Goal: Information Seeking & Learning: Learn about a topic

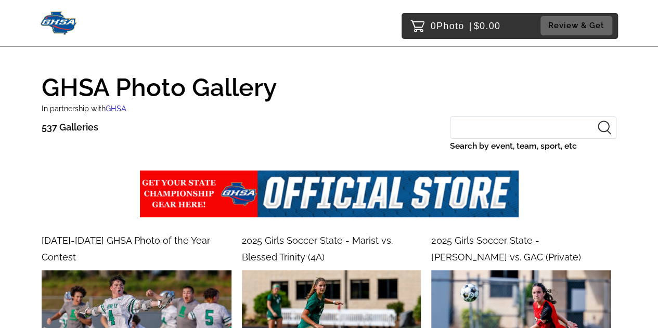
drag, startPoint x: 488, startPoint y: 126, endPoint x: 478, endPoint y: 126, distance: 9.4
click at [487, 126] on input "Search by event, team, sport, etc" at bounding box center [533, 127] width 166 height 22
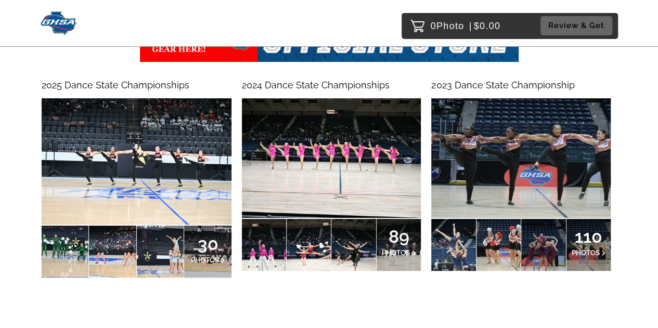
scroll to position [156, 0]
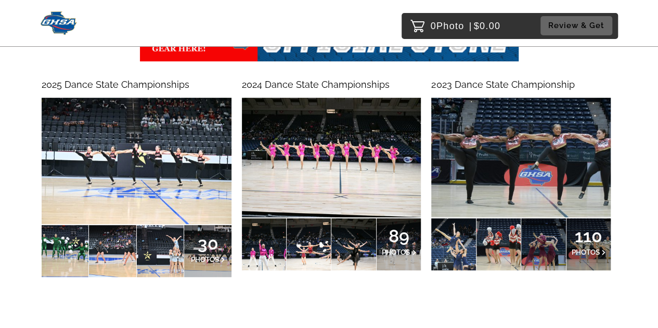
type input "dance"
click at [157, 157] on img at bounding box center [137, 161] width 190 height 126
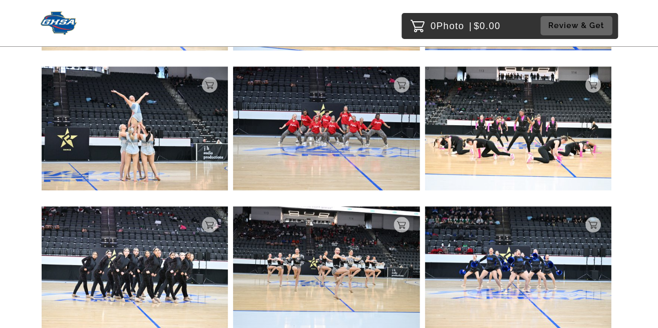
scroll to position [364, 0]
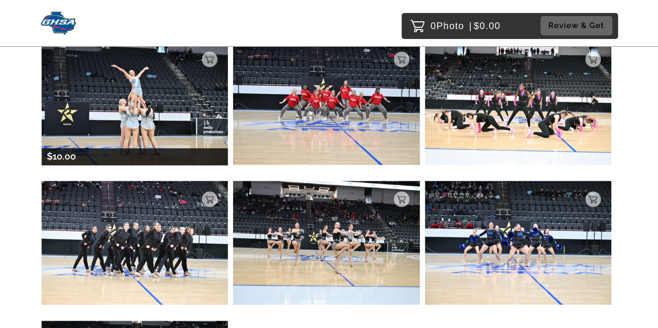
click at [163, 99] on img at bounding box center [135, 103] width 186 height 124
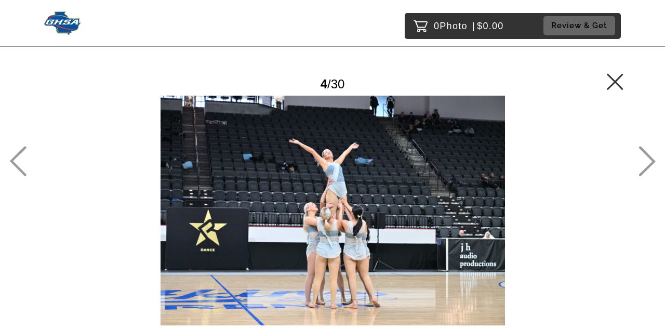
click at [644, 159] on icon at bounding box center [647, 161] width 17 height 30
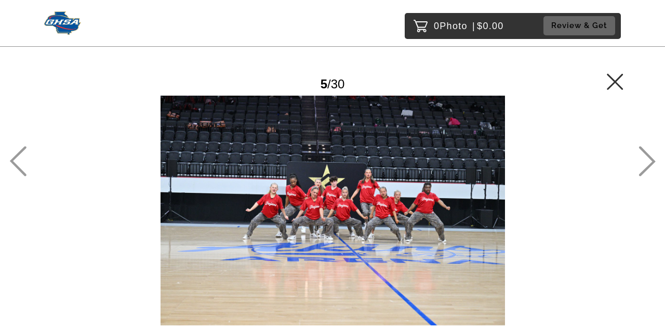
click at [644, 158] on icon at bounding box center [647, 161] width 17 height 30
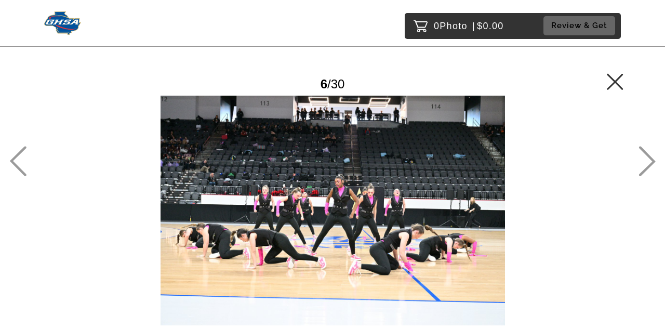
click at [644, 158] on icon at bounding box center [647, 161] width 17 height 30
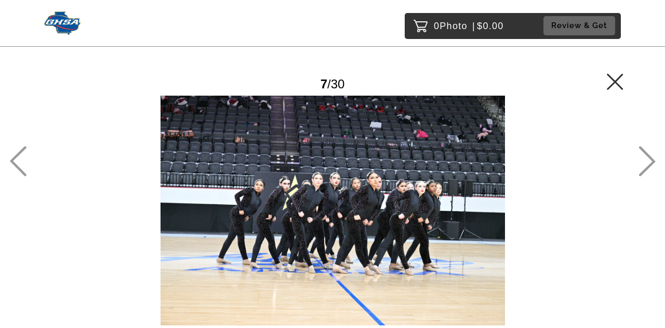
click at [644, 158] on icon at bounding box center [647, 161] width 17 height 30
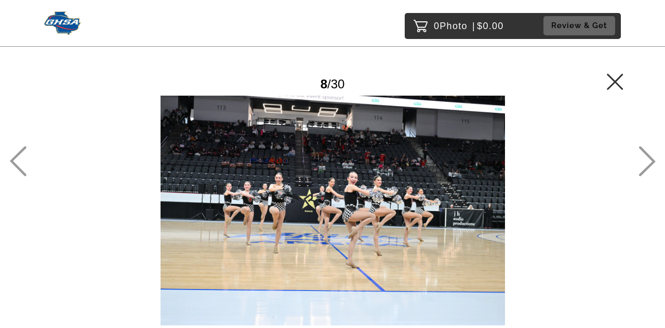
click at [644, 158] on icon at bounding box center [647, 161] width 17 height 30
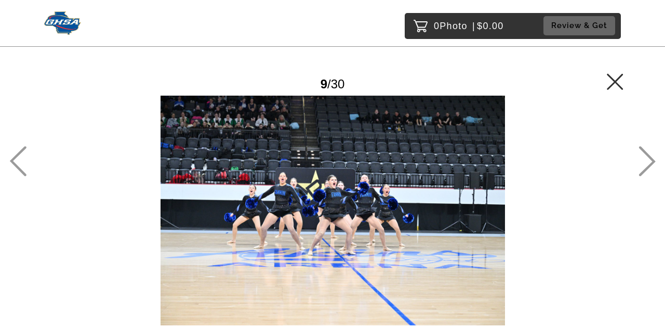
click at [644, 158] on icon at bounding box center [647, 161] width 17 height 30
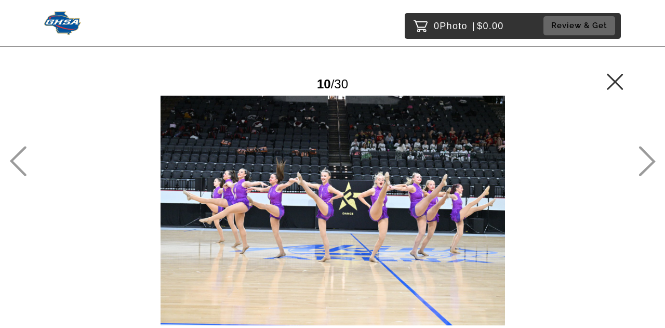
click at [644, 158] on icon at bounding box center [647, 161] width 17 height 30
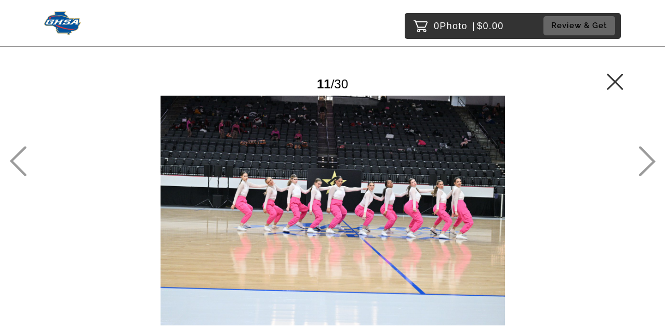
click at [644, 158] on icon at bounding box center [647, 161] width 17 height 30
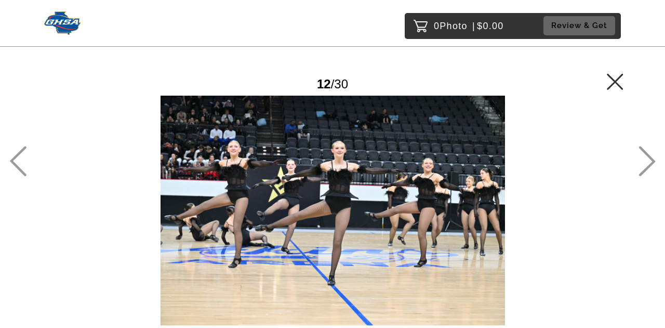
click at [644, 159] on icon at bounding box center [647, 161] width 17 height 30
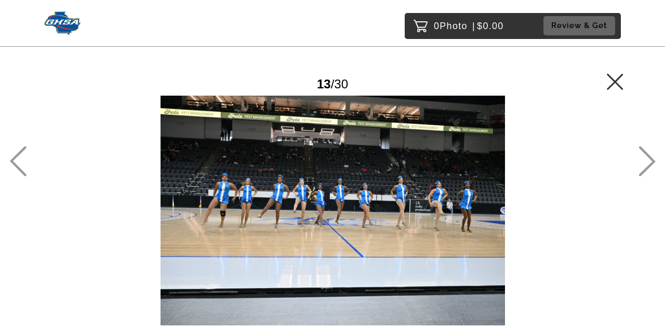
click at [644, 159] on icon at bounding box center [647, 161] width 17 height 30
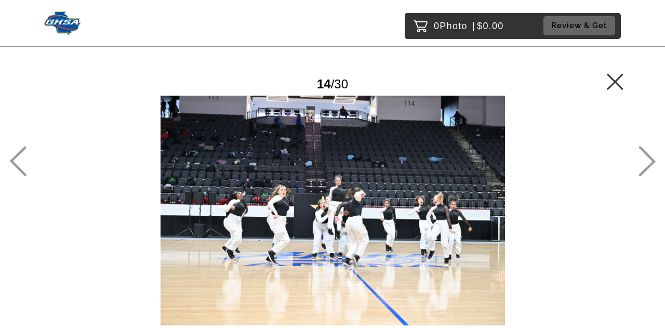
click at [644, 160] on icon at bounding box center [647, 161] width 17 height 30
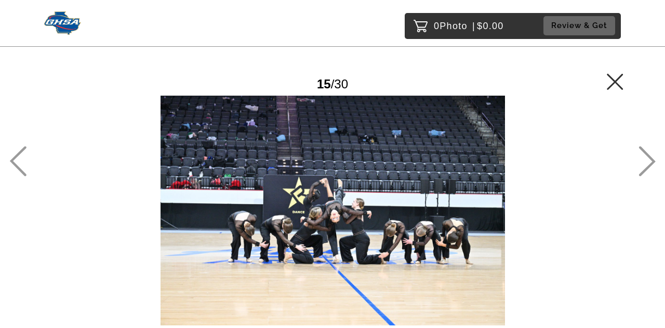
click at [643, 160] on icon at bounding box center [647, 161] width 17 height 30
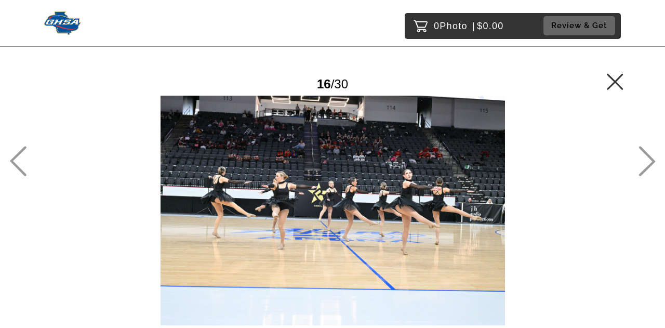
click at [641, 162] on icon at bounding box center [647, 161] width 17 height 30
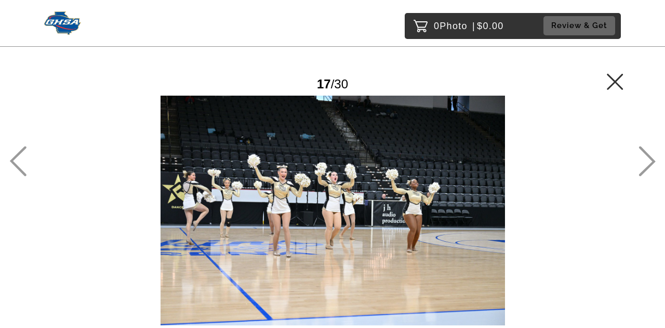
click at [641, 163] on icon at bounding box center [647, 161] width 17 height 30
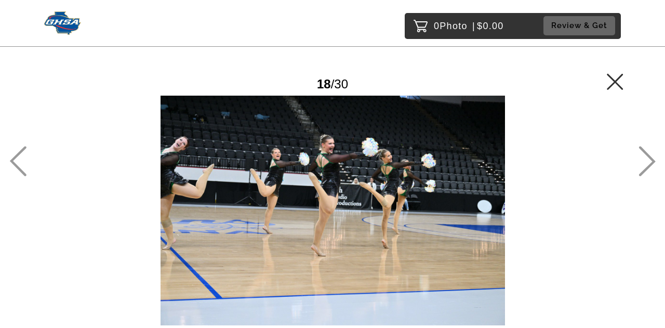
click at [655, 162] on icon at bounding box center [647, 162] width 17 height 30
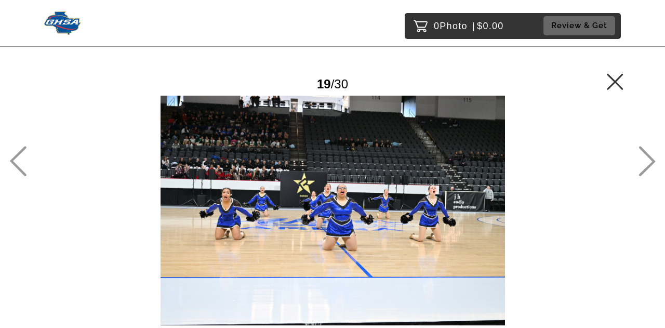
click at [655, 162] on icon at bounding box center [647, 162] width 17 height 30
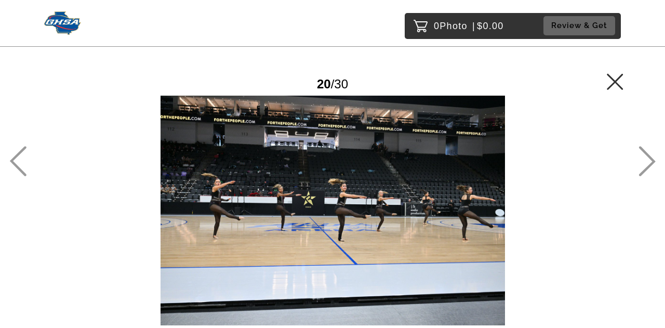
click at [642, 163] on icon at bounding box center [647, 161] width 17 height 30
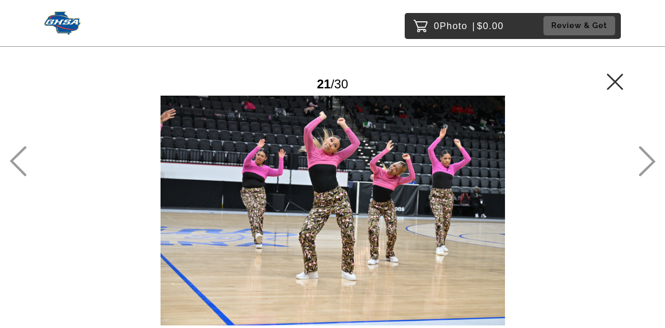
click at [640, 162] on icon at bounding box center [647, 161] width 17 height 30
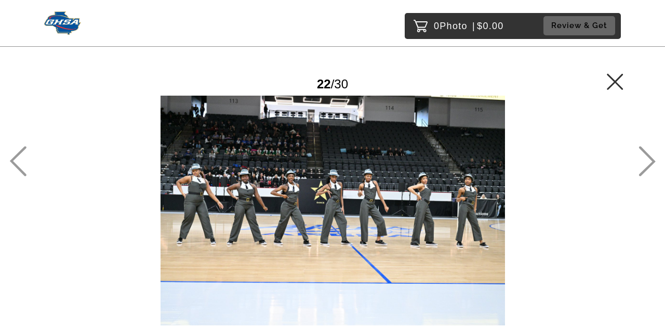
click at [642, 161] on icon at bounding box center [647, 161] width 17 height 30
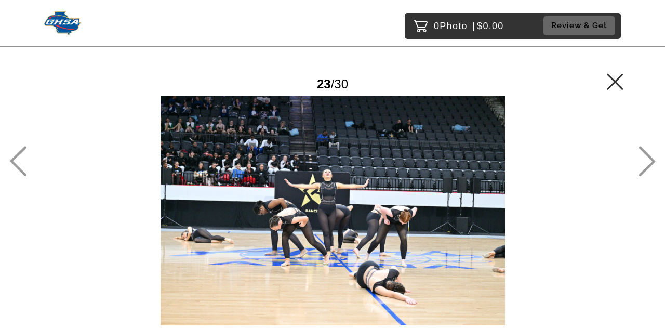
click at [642, 161] on icon at bounding box center [647, 161] width 17 height 30
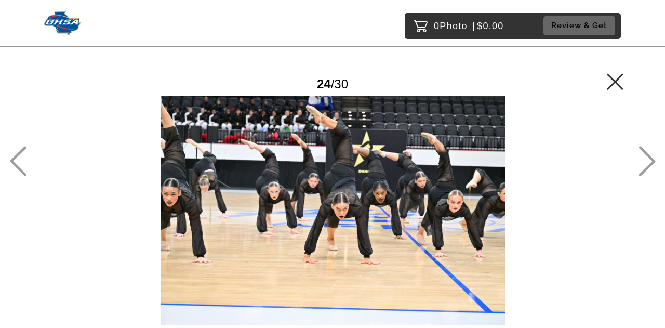
click at [642, 161] on icon at bounding box center [647, 161] width 17 height 30
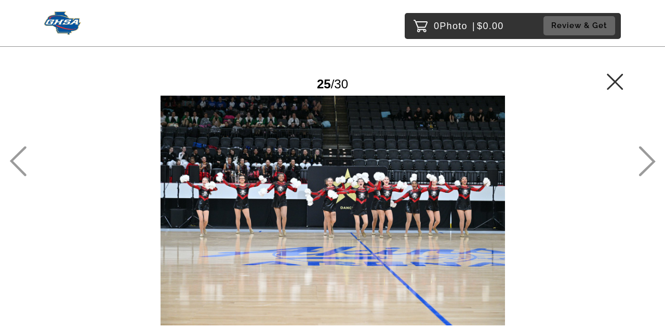
click at [642, 161] on icon at bounding box center [647, 161] width 17 height 30
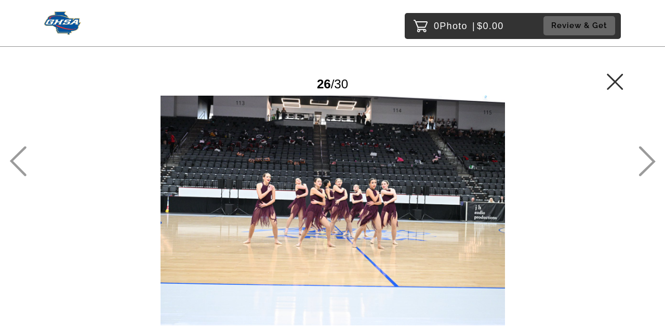
click at [642, 161] on icon at bounding box center [647, 161] width 17 height 30
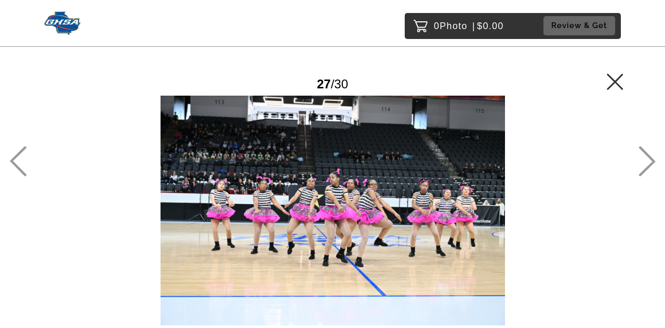
click at [642, 161] on icon at bounding box center [647, 161] width 17 height 30
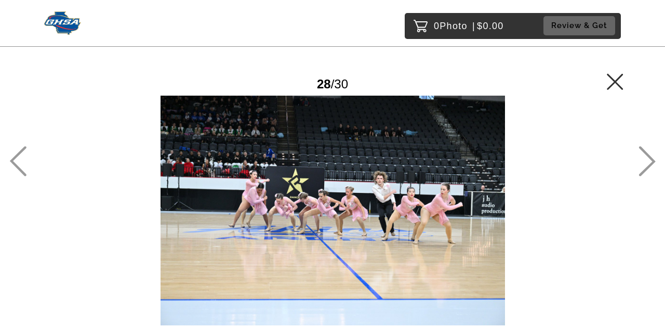
click at [642, 161] on icon at bounding box center [647, 161] width 17 height 30
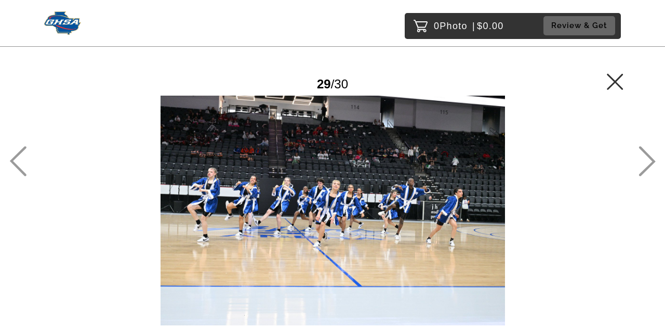
click at [642, 161] on icon at bounding box center [647, 161] width 17 height 30
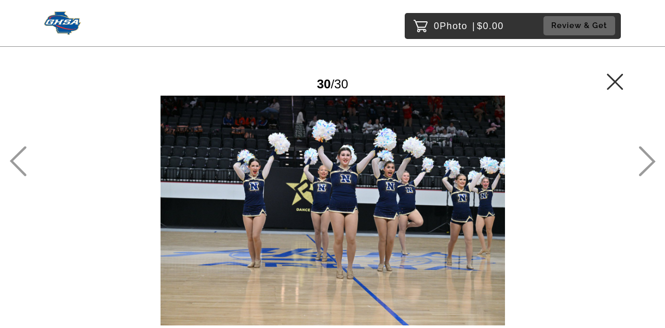
click at [642, 161] on icon at bounding box center [647, 161] width 17 height 30
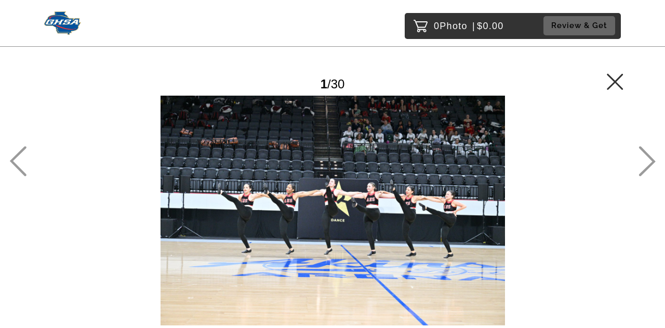
click at [614, 77] on icon at bounding box center [615, 81] width 17 height 17
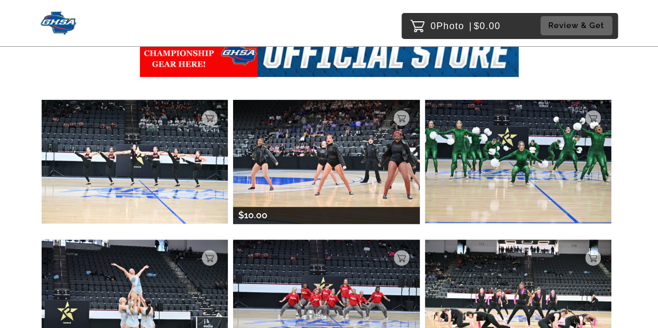
scroll to position [61, 0]
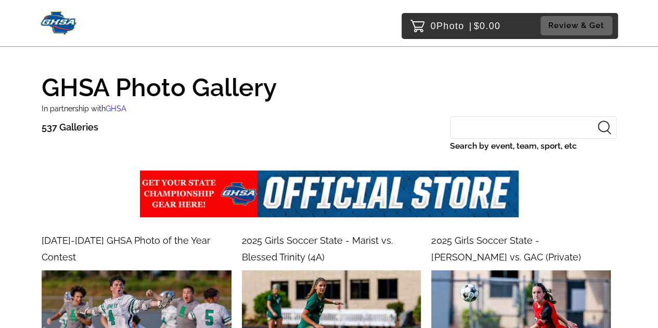
drag, startPoint x: 494, startPoint y: 126, endPoint x: 479, endPoint y: 132, distance: 15.9
click at [494, 126] on input "Search by event, team, sport, etc" at bounding box center [533, 127] width 166 height 22
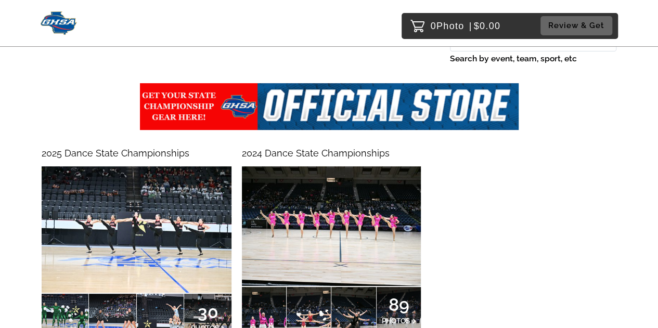
scroll to position [104, 0]
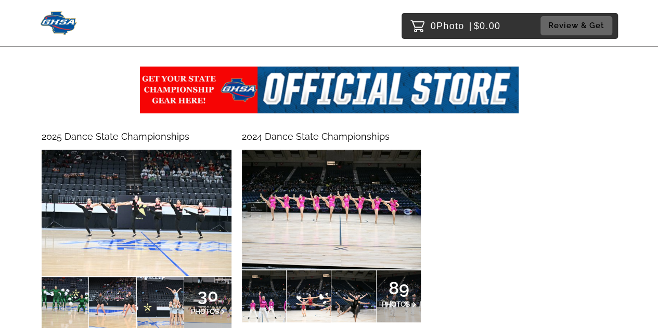
type input "dance"
click at [359, 213] on img at bounding box center [331, 210] width 179 height 120
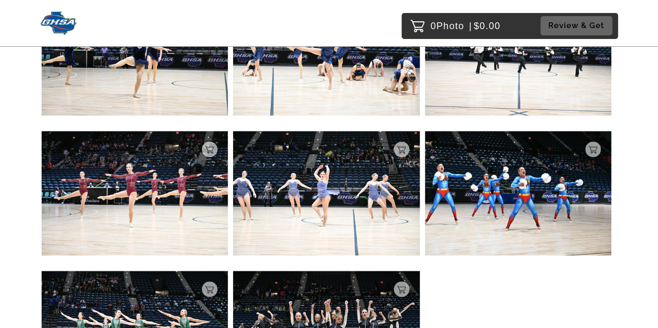
scroll to position [4783, 0]
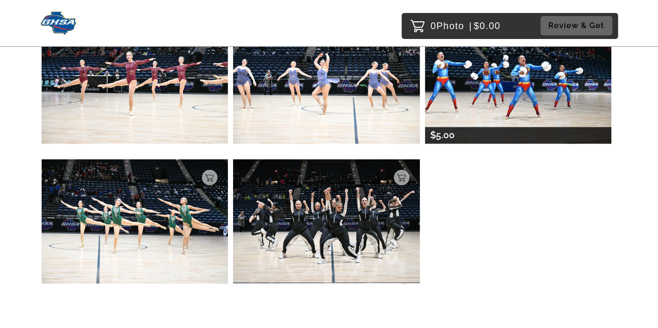
click at [522, 85] on img at bounding box center [518, 81] width 186 height 124
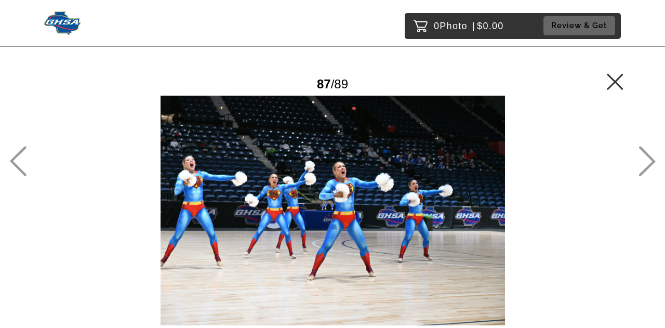
click at [618, 73] on icon at bounding box center [615, 81] width 17 height 17
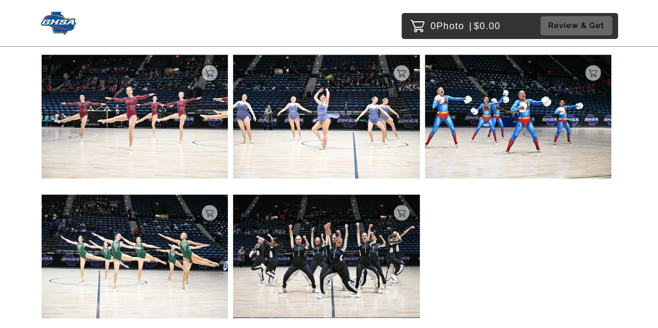
scroll to position [4801, 0]
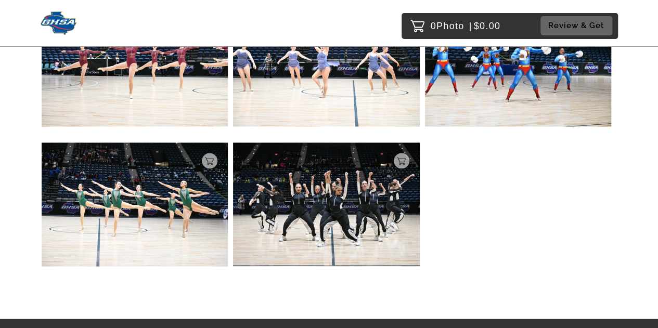
click at [58, 21] on img at bounding box center [59, 22] width 37 height 23
